Goal: Transaction & Acquisition: Subscribe to service/newsletter

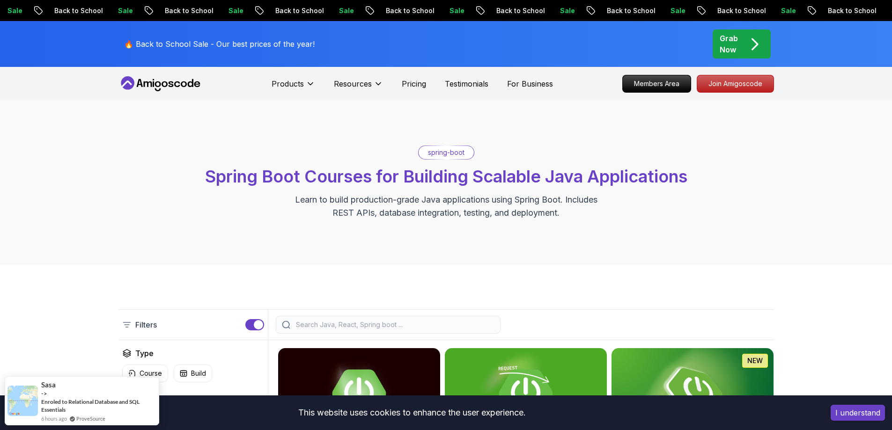
drag, startPoint x: 75, startPoint y: 201, endPoint x: 148, endPoint y: 123, distance: 107.0
click at [69, 205] on div "spring-boot Spring Boot Courses for Building Scalable Java Applications Learn t…" at bounding box center [446, 183] width 892 height 164
click at [79, 207] on div "spring-boot Spring Boot Courses for Building Scalable Java Applications Learn t…" at bounding box center [446, 183] width 892 height 164
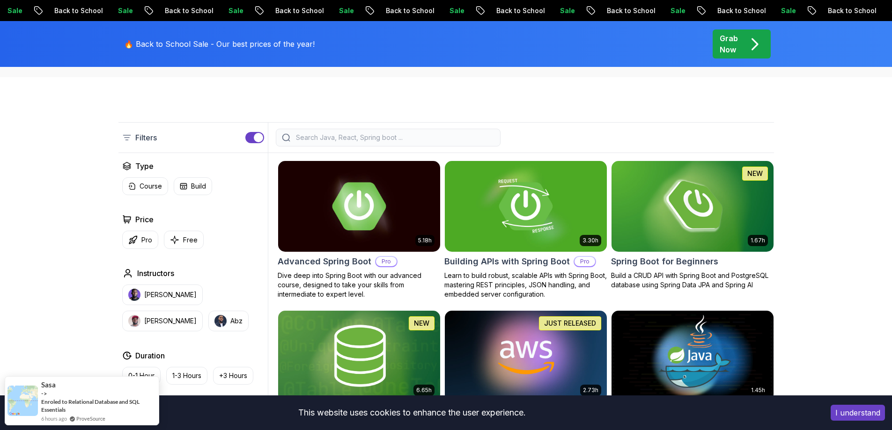
scroll to position [281, 0]
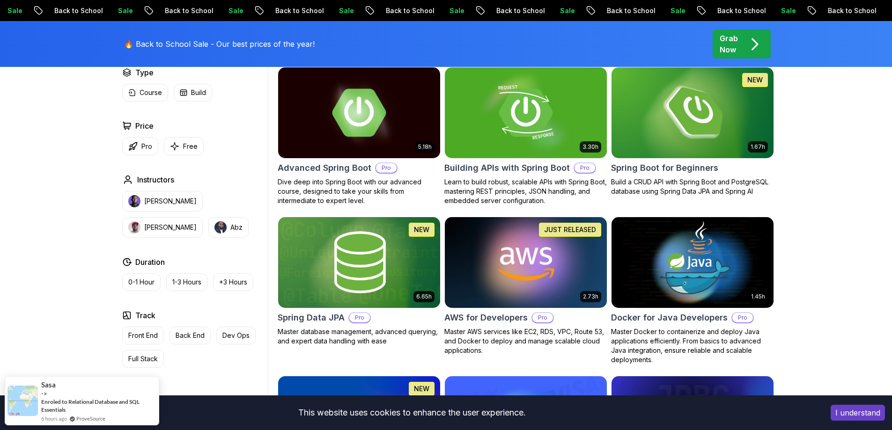
drag, startPoint x: 41, startPoint y: 248, endPoint x: 266, endPoint y: 353, distance: 247.7
click at [44, 250] on div "Filters Filters Type Course Build Price Pro Free Instructors [PERSON_NAME] [PER…" at bounding box center [446, 421] width 892 height 875
click at [868, 412] on button "I understand" at bounding box center [858, 413] width 54 height 16
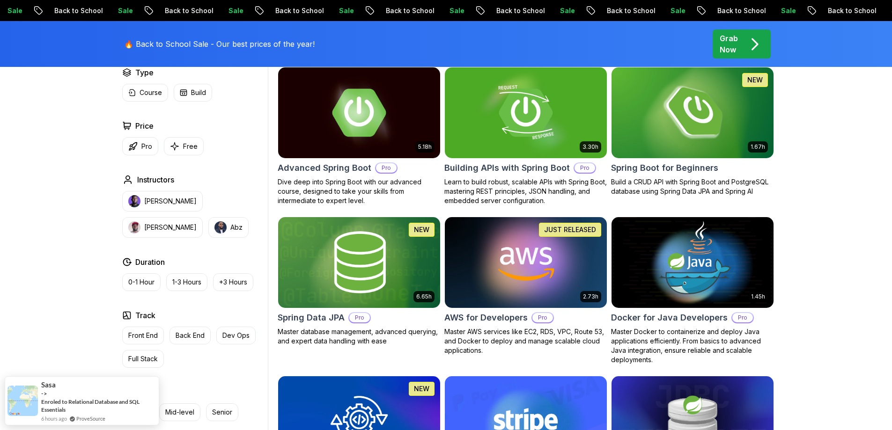
drag, startPoint x: 854, startPoint y: 324, endPoint x: 592, endPoint y: 364, distance: 265.8
click at [853, 324] on div "Filters Filters Type Course Build Price Pro Free Instructors [PERSON_NAME] [PER…" at bounding box center [446, 421] width 892 height 875
click at [48, 308] on div "Filters Filters Type Course Build Price Pro Free Instructors [PERSON_NAME] [PER…" at bounding box center [446, 421] width 892 height 875
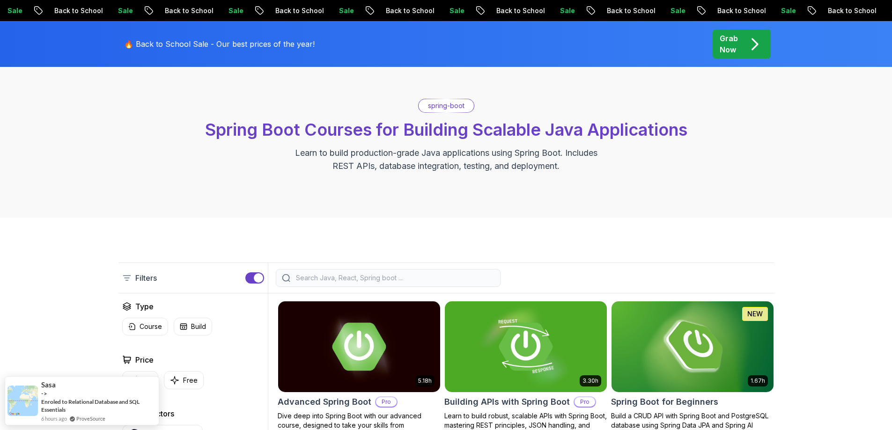
scroll to position [0, 0]
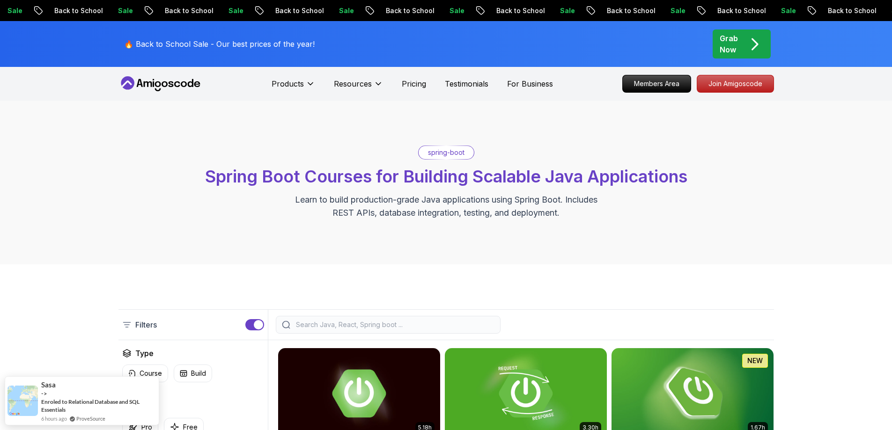
drag, startPoint x: 55, startPoint y: 158, endPoint x: 60, endPoint y: 148, distance: 10.5
click at [55, 156] on div "spring-boot Spring Boot Courses for Building Scalable Java Applications Learn t…" at bounding box center [446, 183] width 892 height 164
drag, startPoint x: 61, startPoint y: 212, endPoint x: 57, endPoint y: 197, distance: 15.0
click at [61, 211] on div "spring-boot Spring Boot Courses for Building Scalable Java Applications Learn t…" at bounding box center [446, 183] width 892 height 164
click at [121, 172] on div "spring-boot Spring Boot Courses for Building Scalable Java Applications Learn t…" at bounding box center [447, 183] width 656 height 74
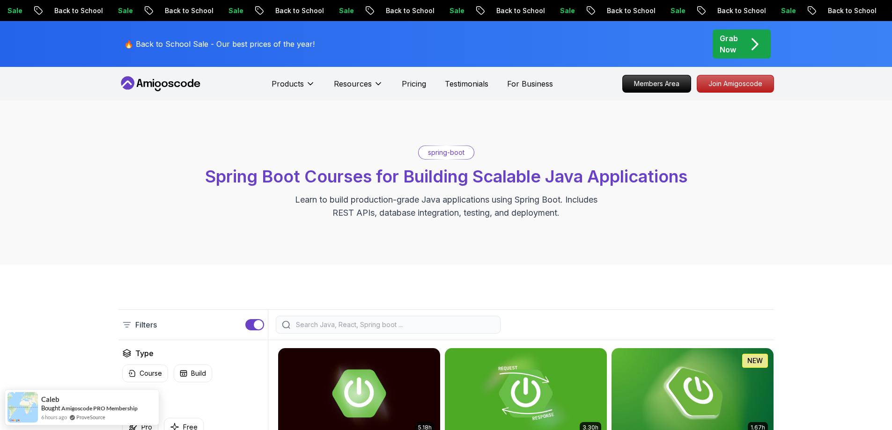
drag, startPoint x: 52, startPoint y: 214, endPoint x: 62, endPoint y: 206, distance: 13.0
click at [52, 214] on div "spring-boot Spring Boot Courses for Building Scalable Java Applications Learn t…" at bounding box center [446, 183] width 892 height 164
click at [64, 200] on div "spring-boot Spring Boot Courses for Building Scalable Java Applications Learn t…" at bounding box center [446, 183] width 892 height 164
click at [60, 197] on div "spring-boot Spring Boot Courses for Building Scalable Java Applications Learn t…" at bounding box center [446, 183] width 892 height 164
click at [68, 190] on div "spring-boot Spring Boot Courses for Building Scalable Java Applications Learn t…" at bounding box center [446, 183] width 892 height 164
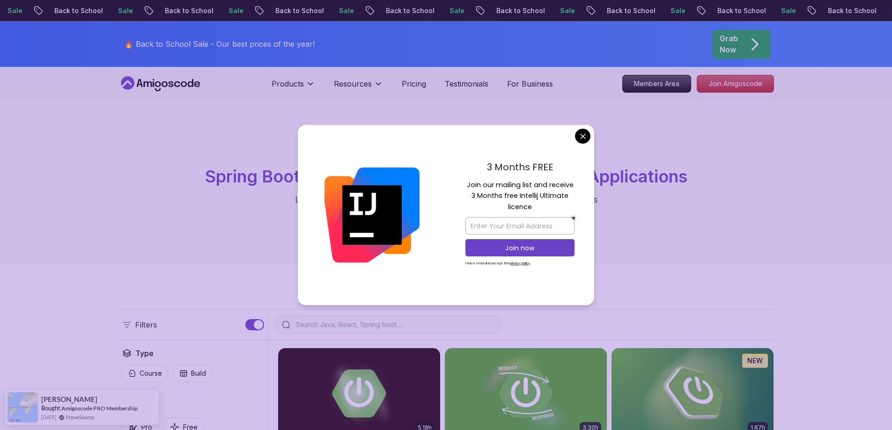
drag, startPoint x: 580, startPoint y: 136, endPoint x: 621, endPoint y: 164, distance: 49.8
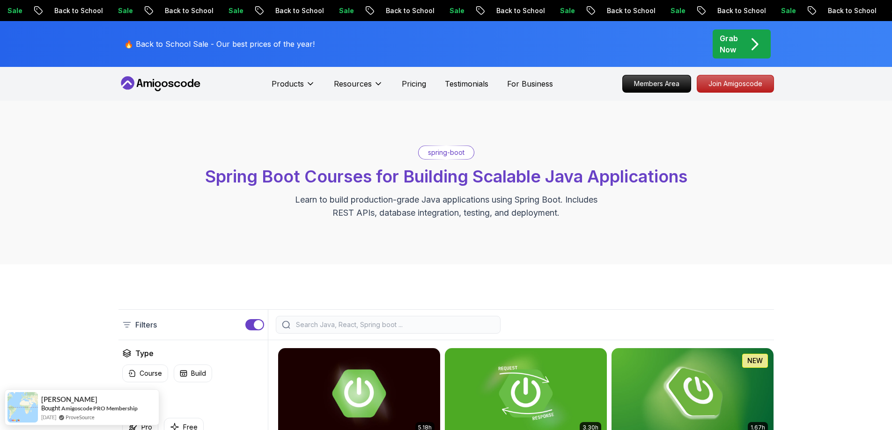
click at [115, 170] on div "spring-boot Spring Boot Courses for Building Scalable Java Applications Learn t…" at bounding box center [446, 183] width 892 height 164
click at [66, 192] on div "spring-boot Spring Boot Courses for Building Scalable Java Applications Learn t…" at bounding box center [446, 183] width 892 height 164
click at [728, 133] on div "spring-boot Spring Boot Courses for Building Scalable Java Applications Learn t…" at bounding box center [446, 183] width 892 height 164
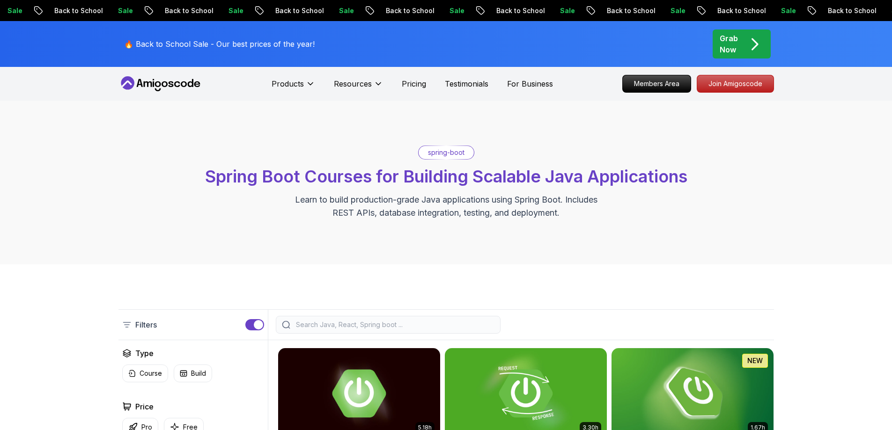
click at [739, 36] on div "Grab Now" at bounding box center [742, 44] width 44 height 22
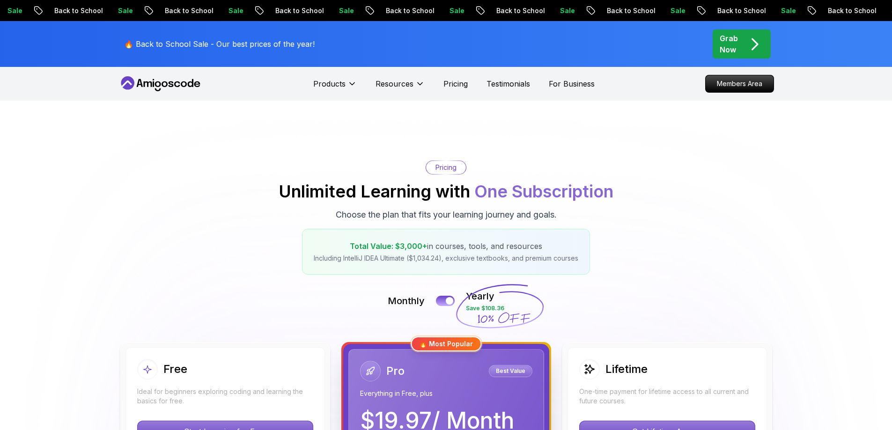
click at [140, 213] on div "Pricing Unlimited Learning with One Subscription Choose the plan that fits your…" at bounding box center [447, 218] width 656 height 114
